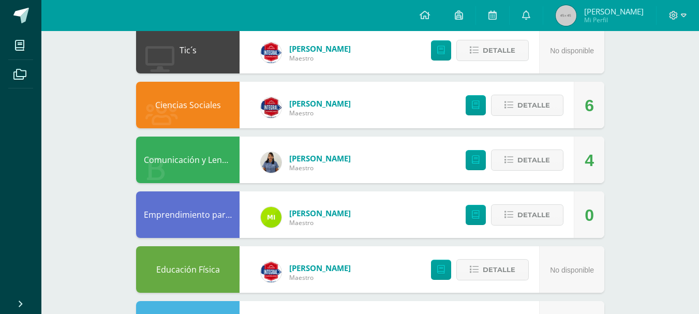
scroll to position [335, 0]
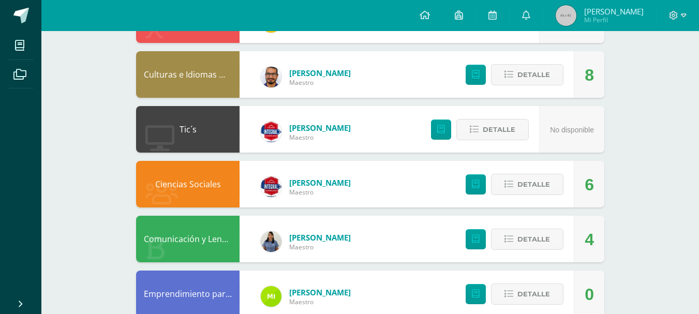
click at [698, 150] on html "Mis cursos Archivos Cerrar panel Administración Financiera Segundo Básico Basic…" at bounding box center [349, 138] width 699 height 947
click at [556, 192] on button "Detalle" at bounding box center [527, 184] width 72 height 21
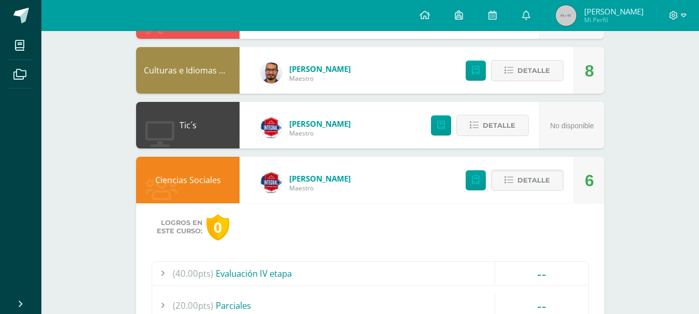
scroll to position [415, 0]
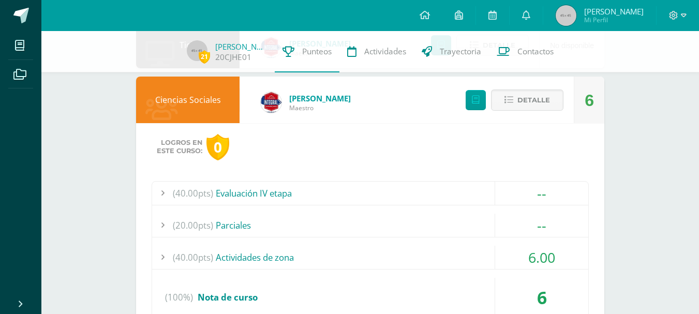
click at [353, 262] on div "(40.00pts) Actividades de zona" at bounding box center [370, 257] width 436 height 23
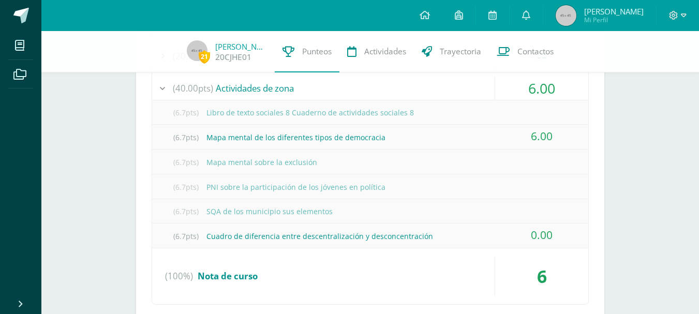
scroll to position [573, 0]
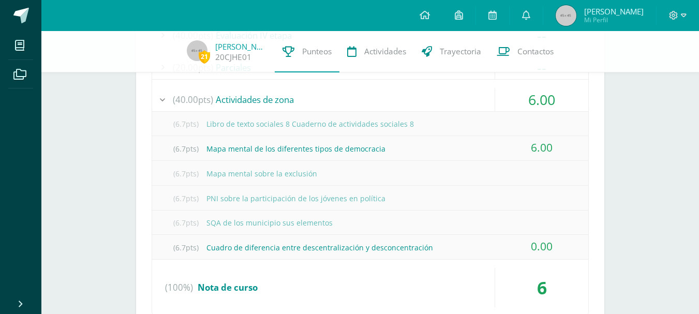
click at [494, 103] on div "(40.00pts) Actividades de zona 6.00" at bounding box center [370, 100] width 436 height 24
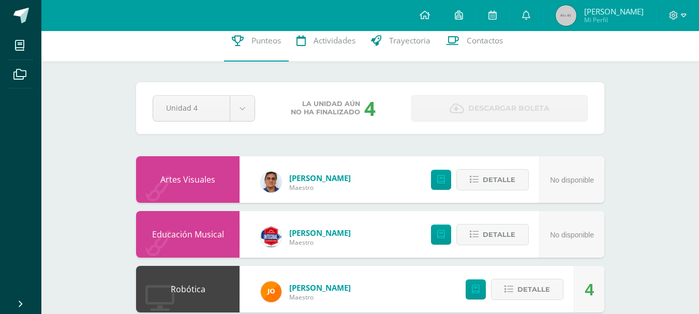
scroll to position [0, 0]
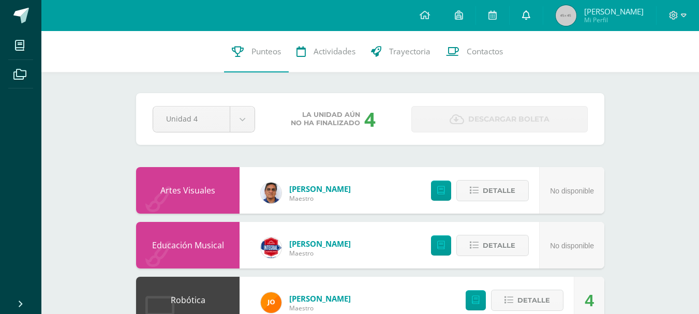
click at [543, 19] on link at bounding box center [526, 15] width 33 height 31
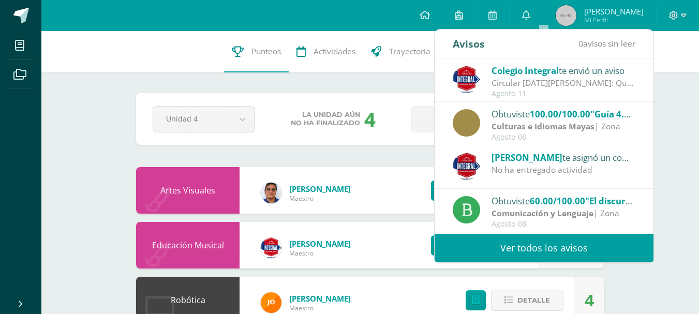
click at [508, 257] on link "Ver todos los avisos" at bounding box center [544, 248] width 219 height 28
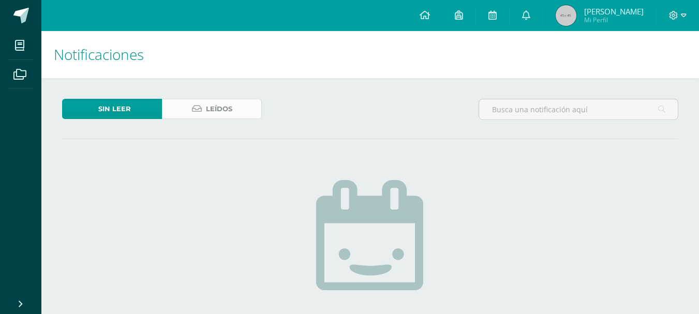
click at [219, 115] on span "Leídos" at bounding box center [219, 108] width 26 height 19
